Goal: Navigation & Orientation: Find specific page/section

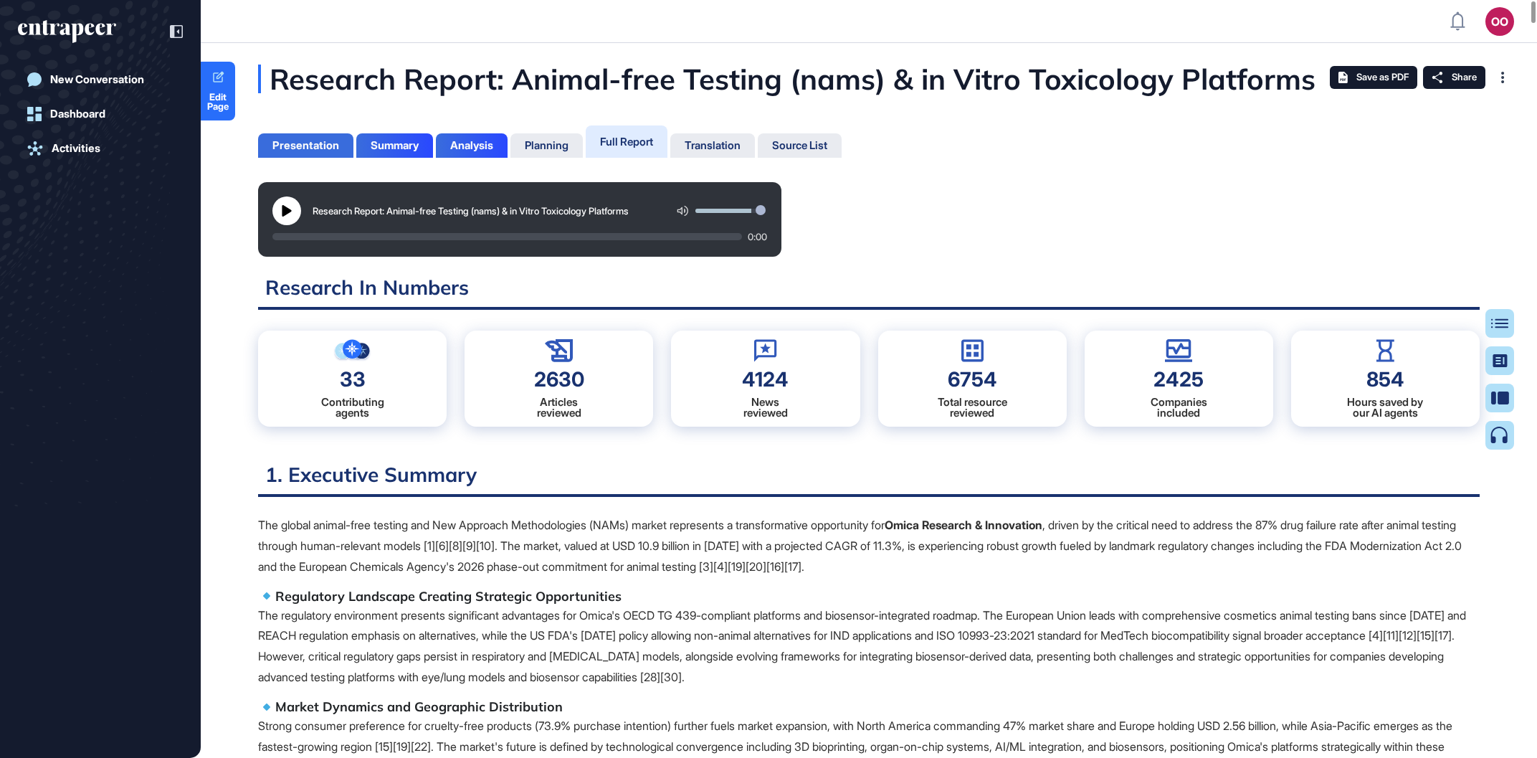
click at [314, 145] on div "Presentation" at bounding box center [305, 145] width 67 height 13
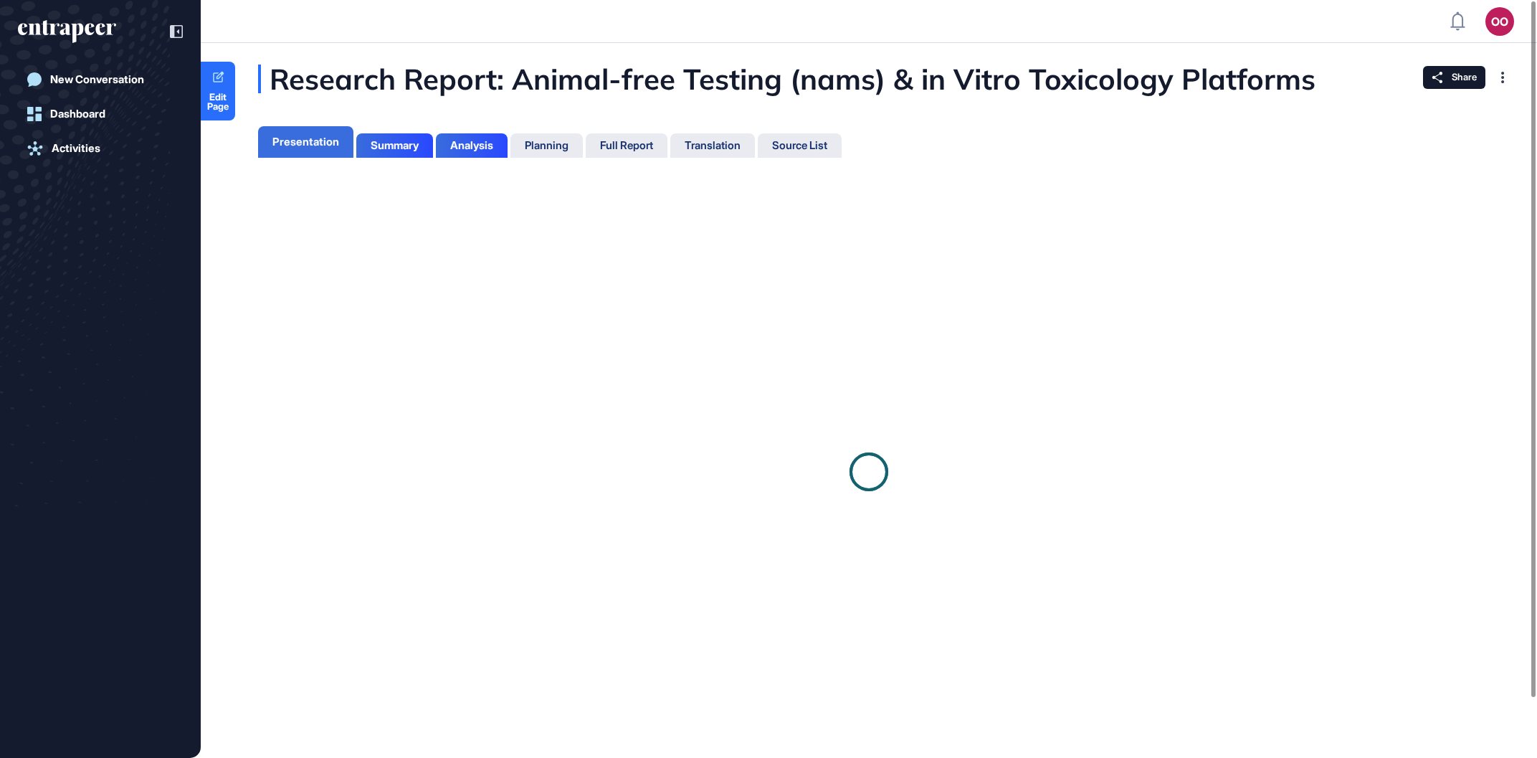
scroll to position [682, 8]
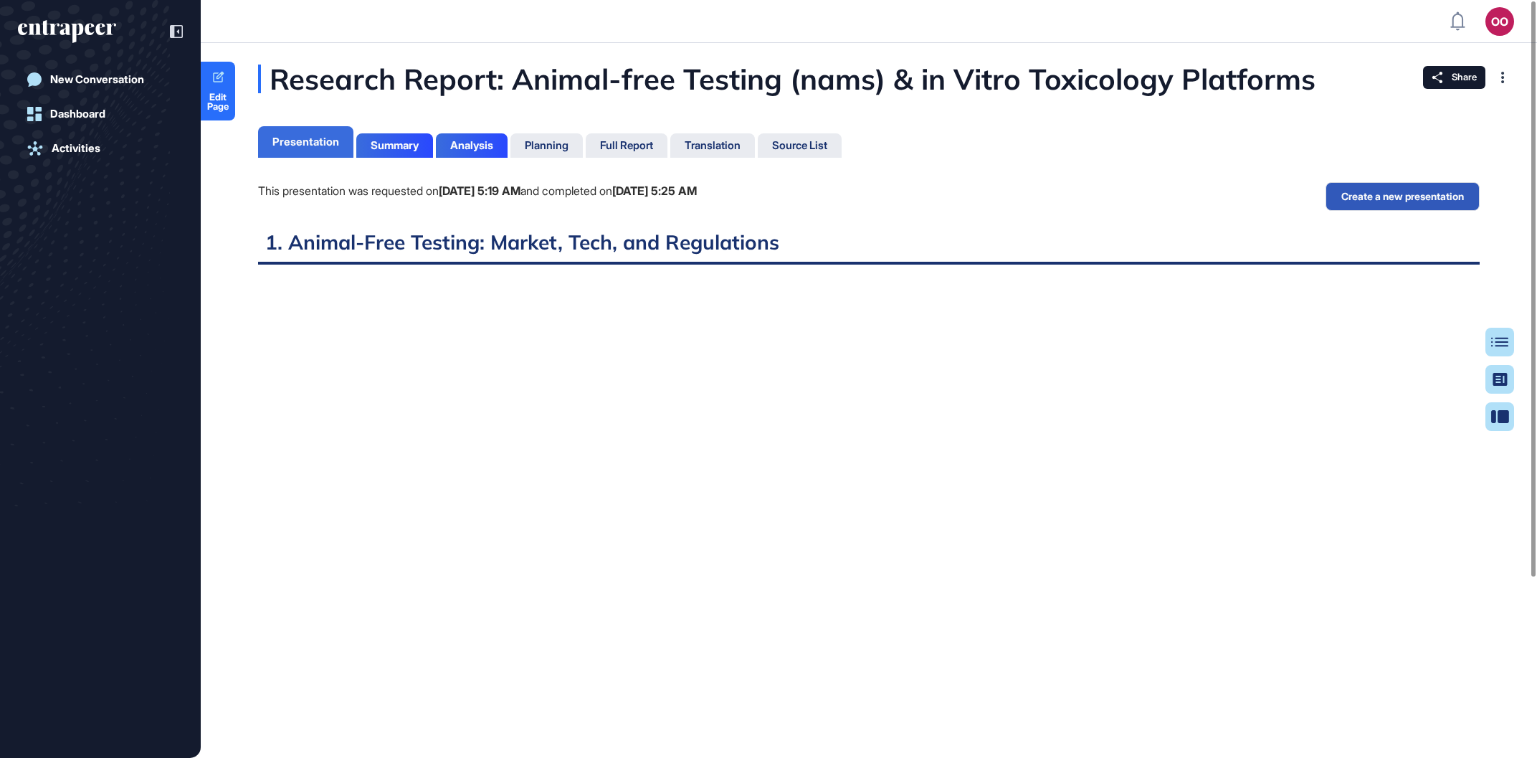
scroll to position [6, 1]
click at [394, 151] on div "Summary" at bounding box center [395, 145] width 48 height 13
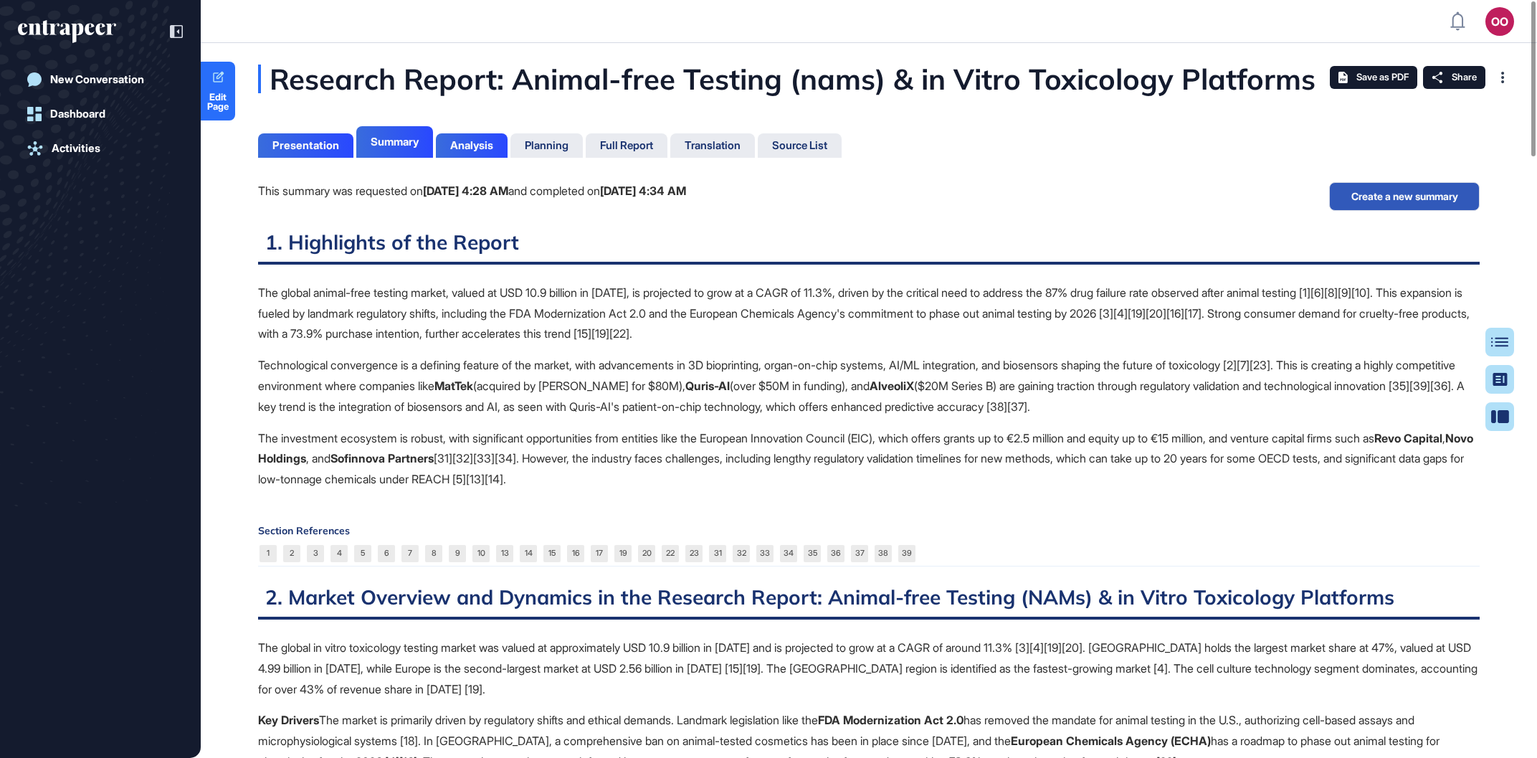
scroll to position [6, 1]
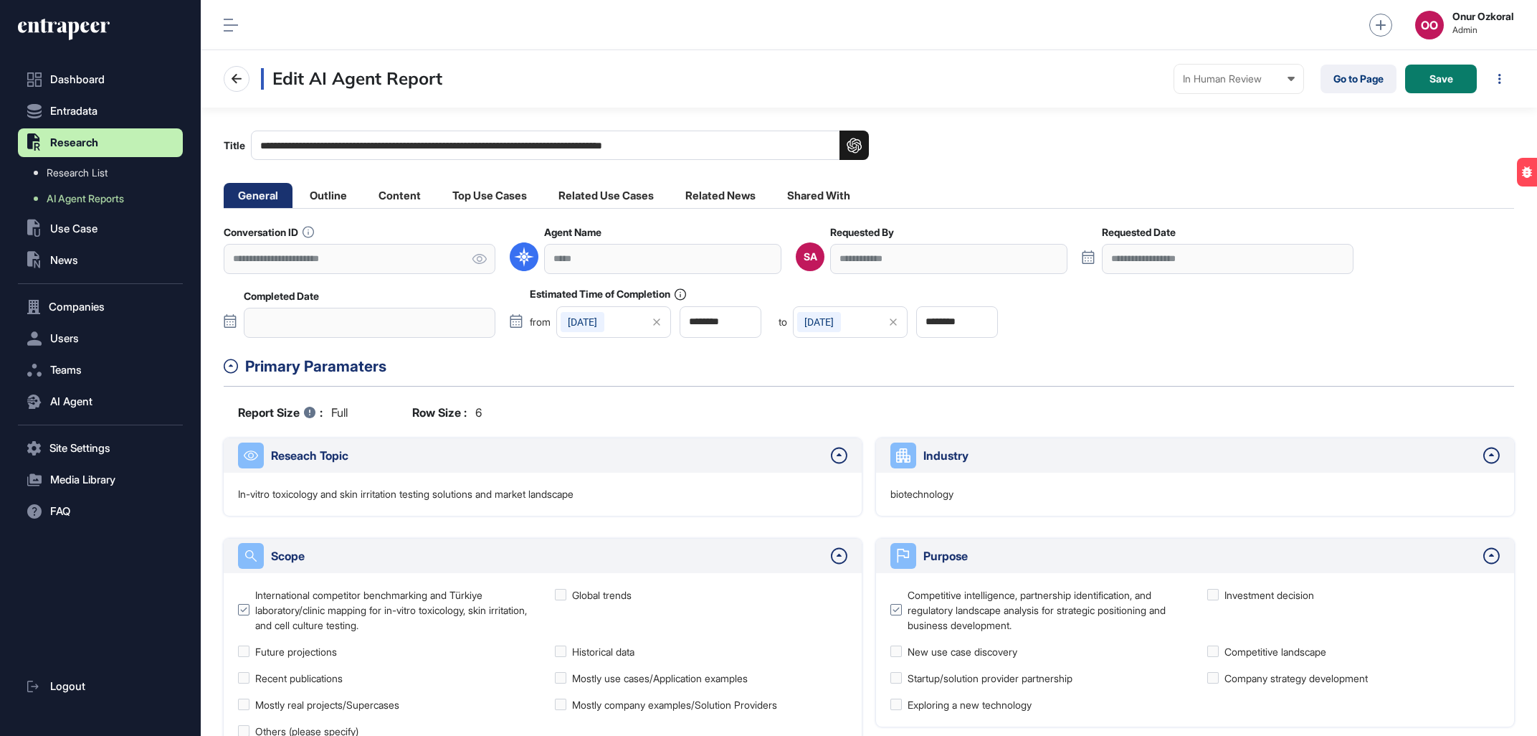
scroll to position [703, 160]
